Goal: Task Accomplishment & Management: Use online tool/utility

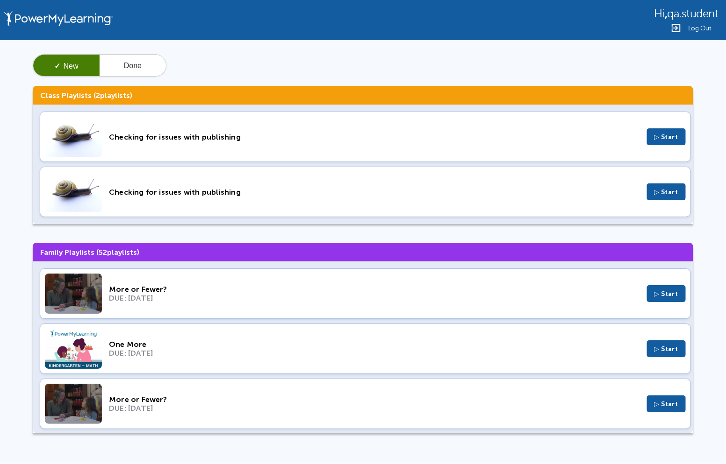
click at [275, 140] on div "Checking for issues with publishing" at bounding box center [374, 137] width 531 height 9
click at [256, 178] on div "Checking for issues with publishing ▷ Start" at bounding box center [365, 192] width 651 height 50
click at [141, 60] on button "Done" at bounding box center [133, 66] width 66 height 22
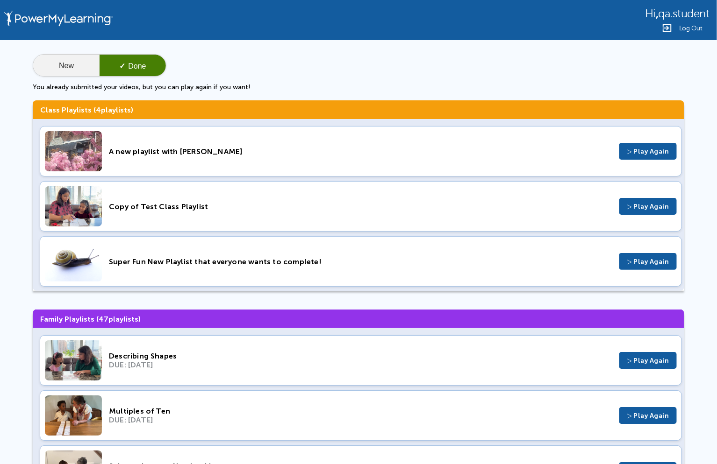
click at [62, 58] on button "New" at bounding box center [66, 66] width 66 height 22
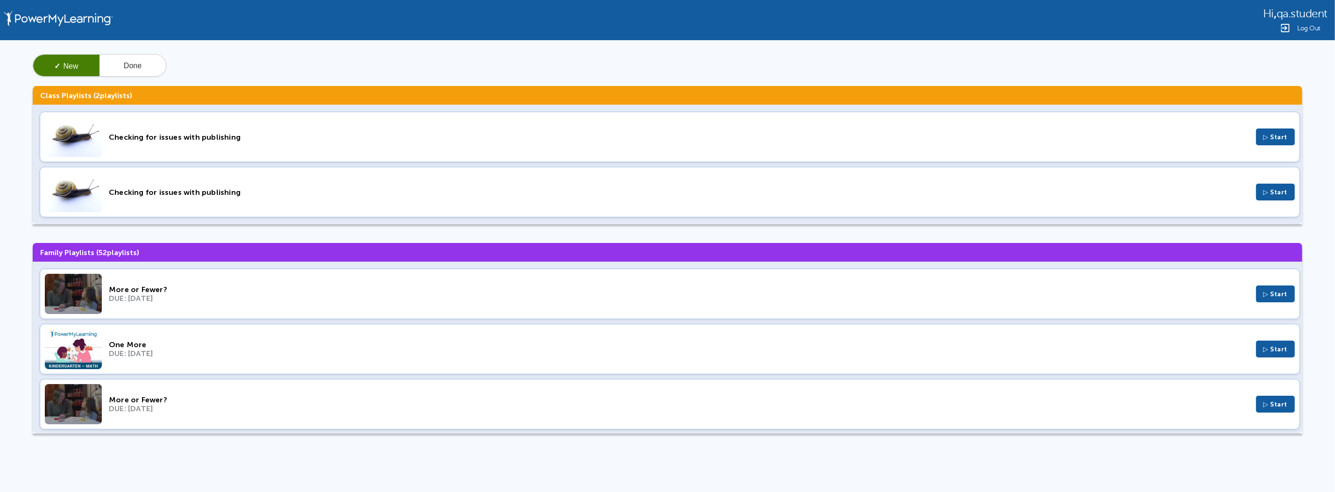
click at [725, 34] on div "Hi , qa.student Log Out" at bounding box center [667, 20] width 1335 height 40
drag, startPoint x: 1305, startPoint y: 29, endPoint x: 1297, endPoint y: 31, distance: 8.6
click at [725, 29] on span "Log Out" at bounding box center [1308, 28] width 23 height 7
